Goal: Transaction & Acquisition: Subscribe to service/newsletter

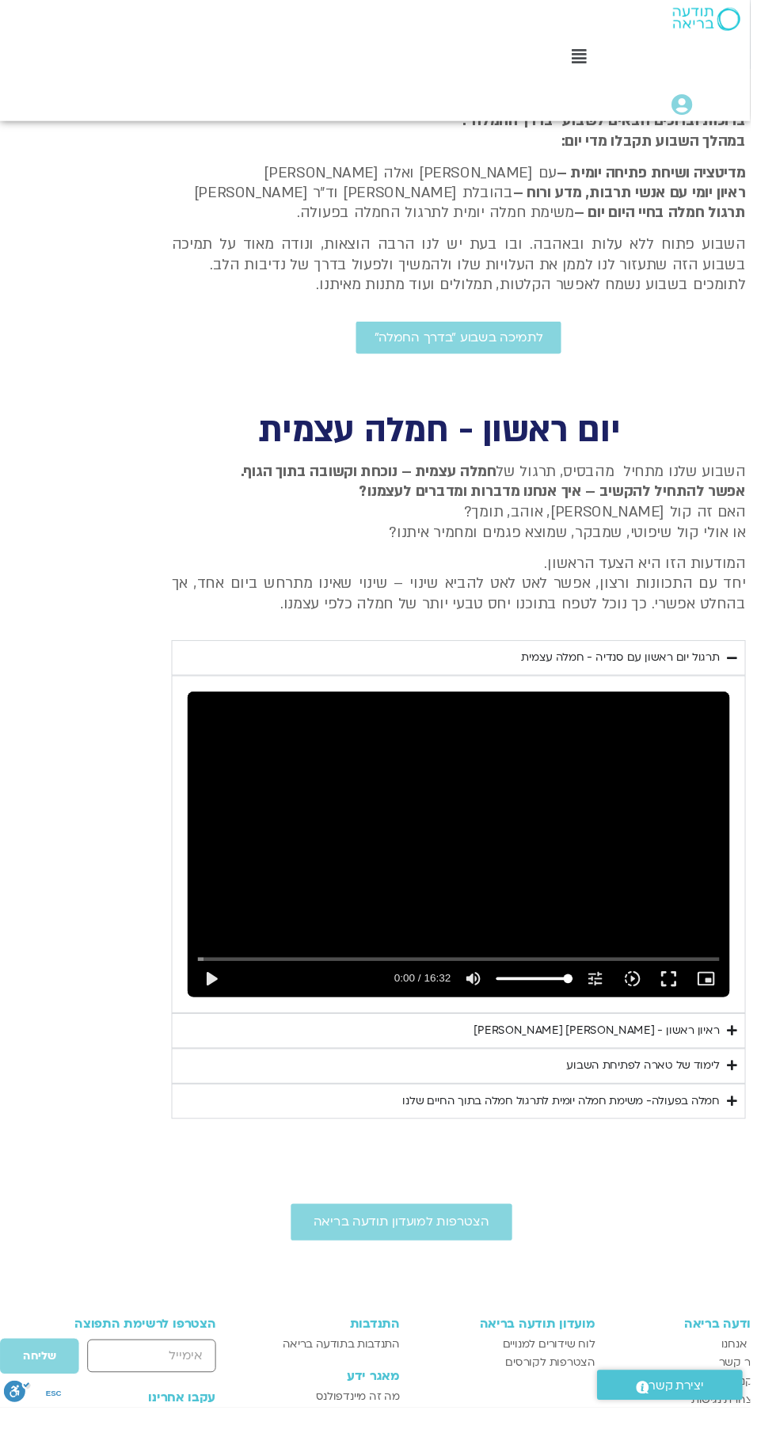
scroll to position [436, -26]
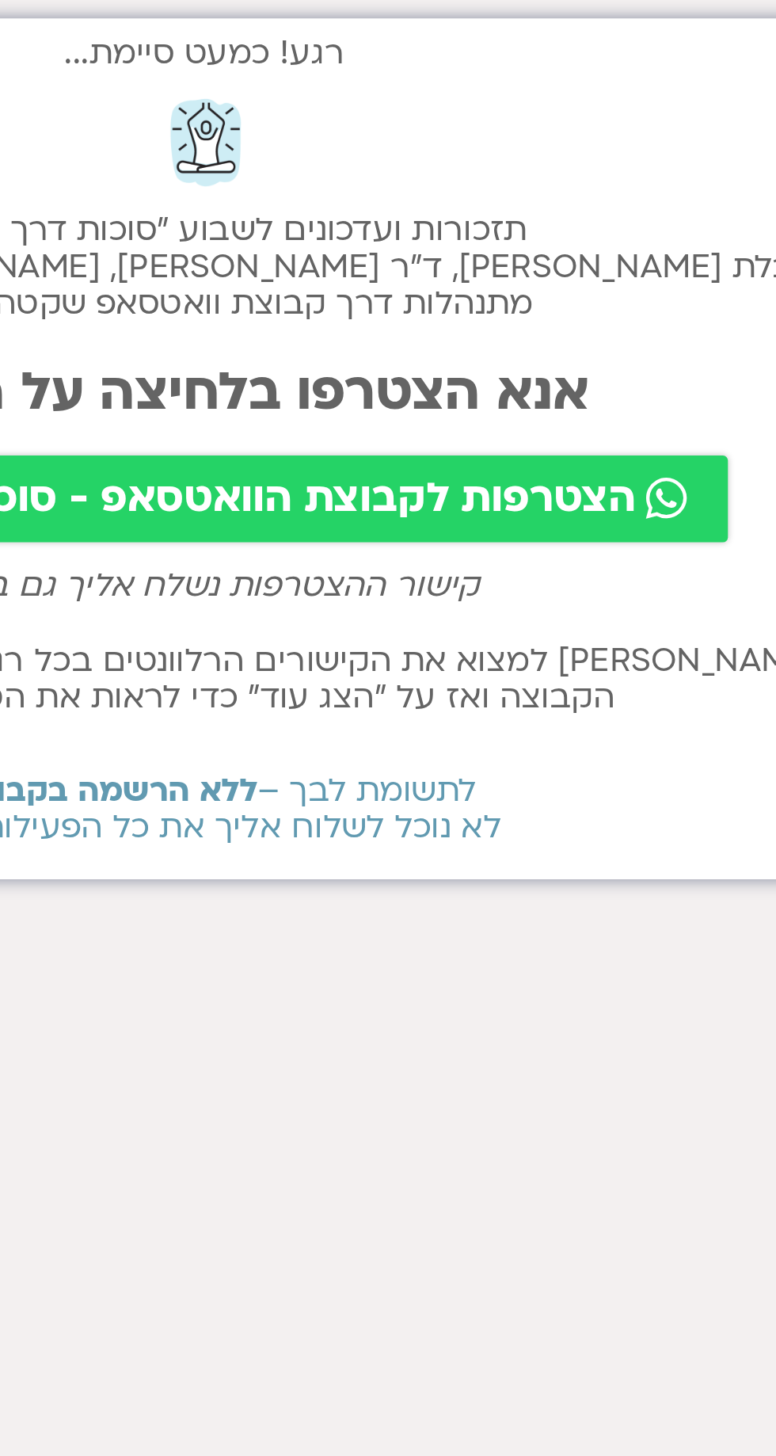
scroll to position [0, -26]
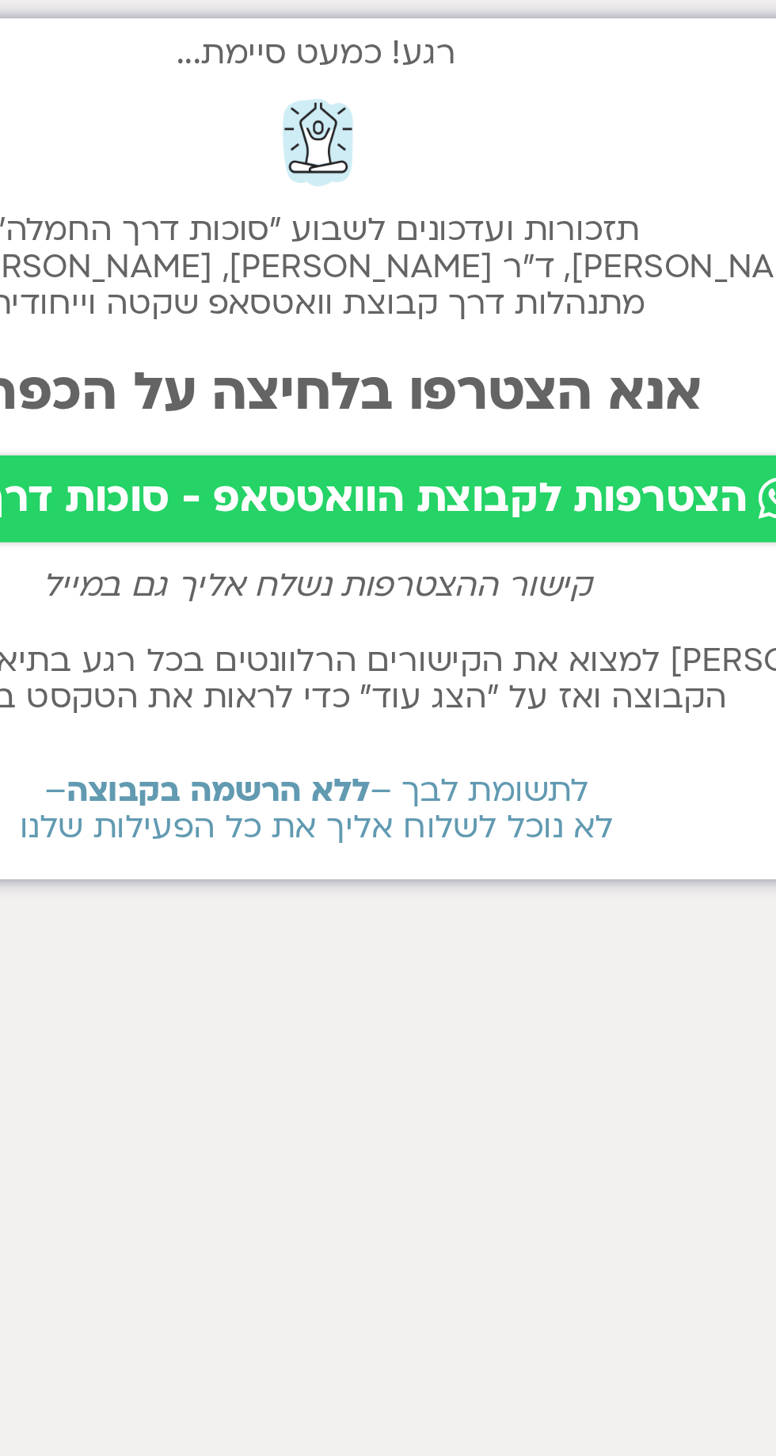
click at [482, 403] on span "הצטרפות לקבוצת הוואטסאפ - סוכות דרך החמלה" at bounding box center [402, 407] width 435 height 22
click at [535, 404] on span "הצטרפות לקבוצת הוואטסאפ - סוכות דרך החמלה" at bounding box center [402, 407] width 435 height 22
